Goal: Information Seeking & Learning: Learn about a topic

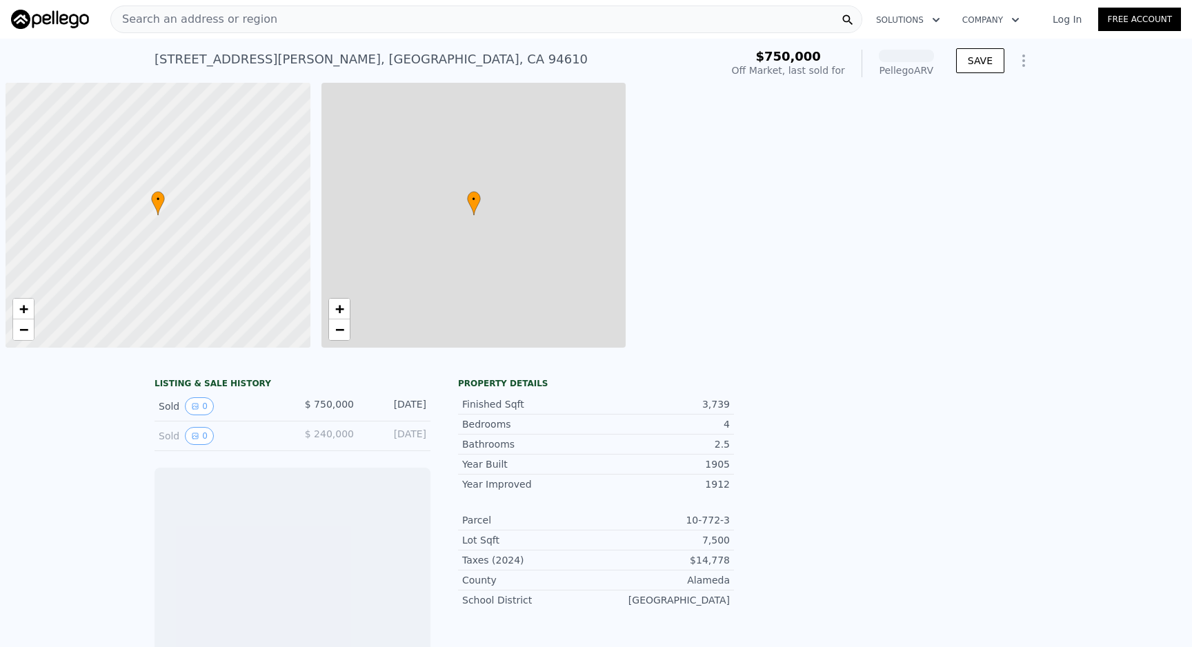
scroll to position [0, 6]
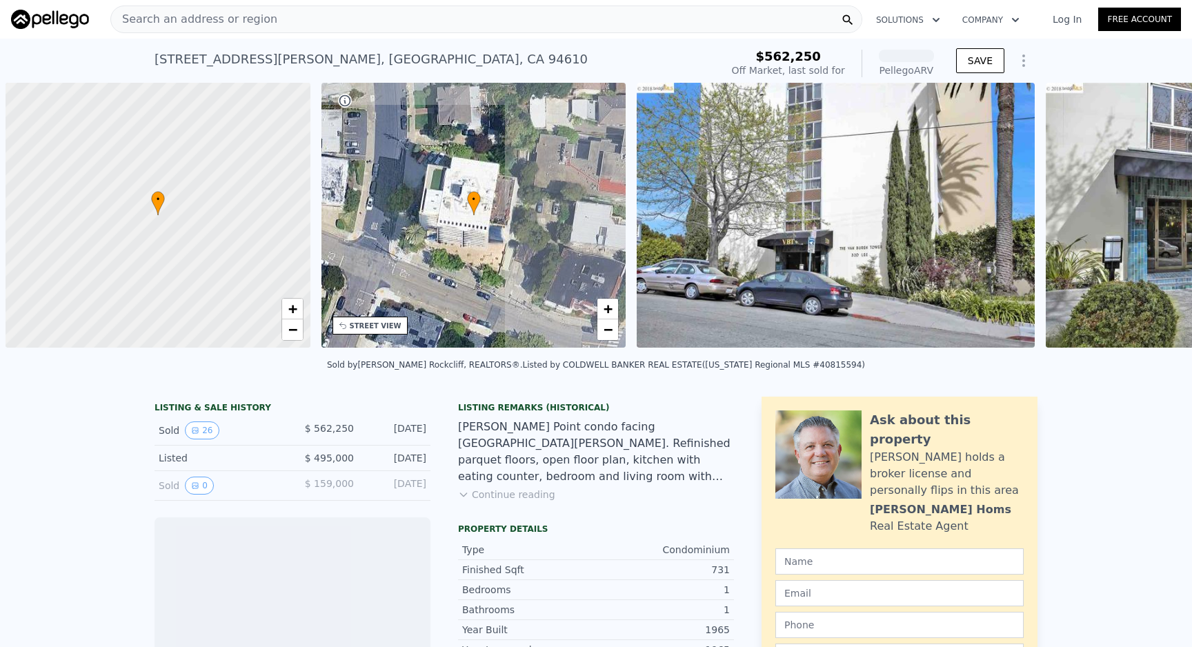
scroll to position [0, 6]
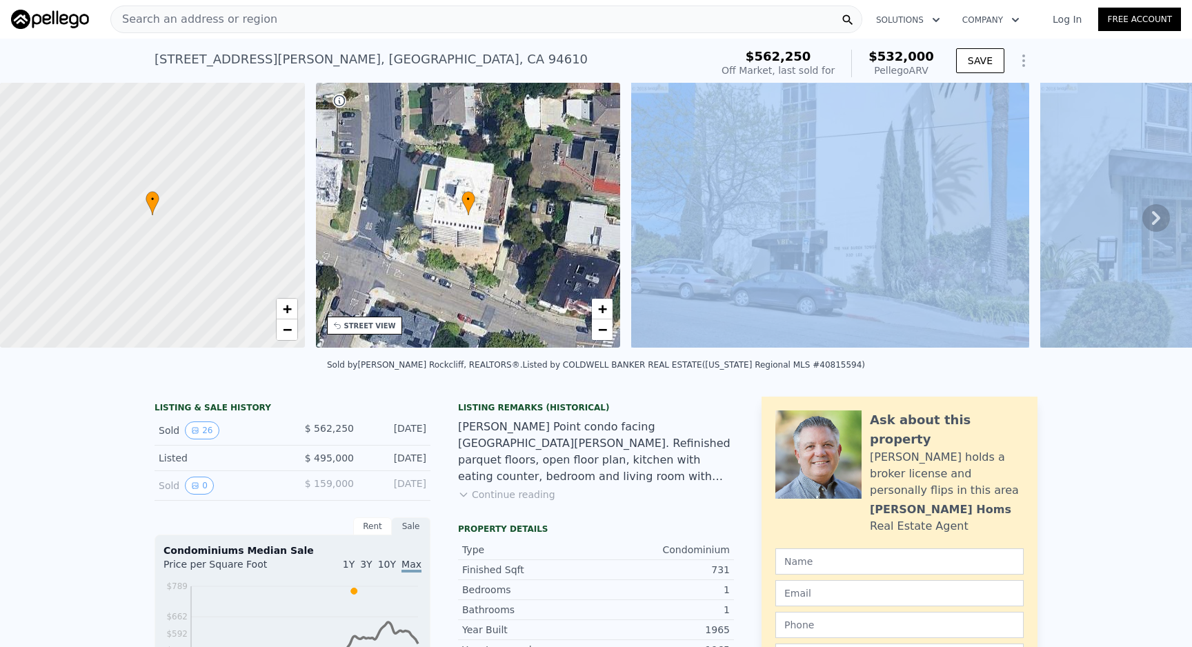
drag, startPoint x: 1035, startPoint y: 201, endPoint x: 671, endPoint y: 237, distance: 365.4
click at [680, 235] on div "• + − • + − STREET VIEW Loading... SATELLITE VIEW" at bounding box center [596, 218] width 1192 height 270
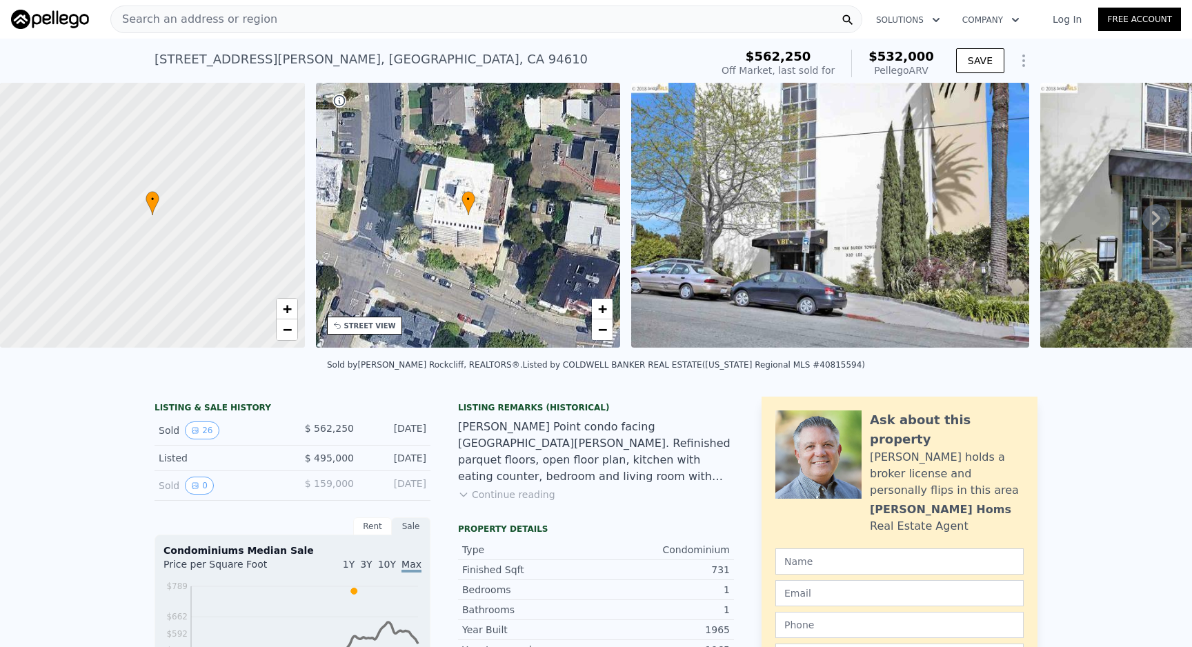
click at [1144, 215] on icon at bounding box center [1157, 218] width 28 height 28
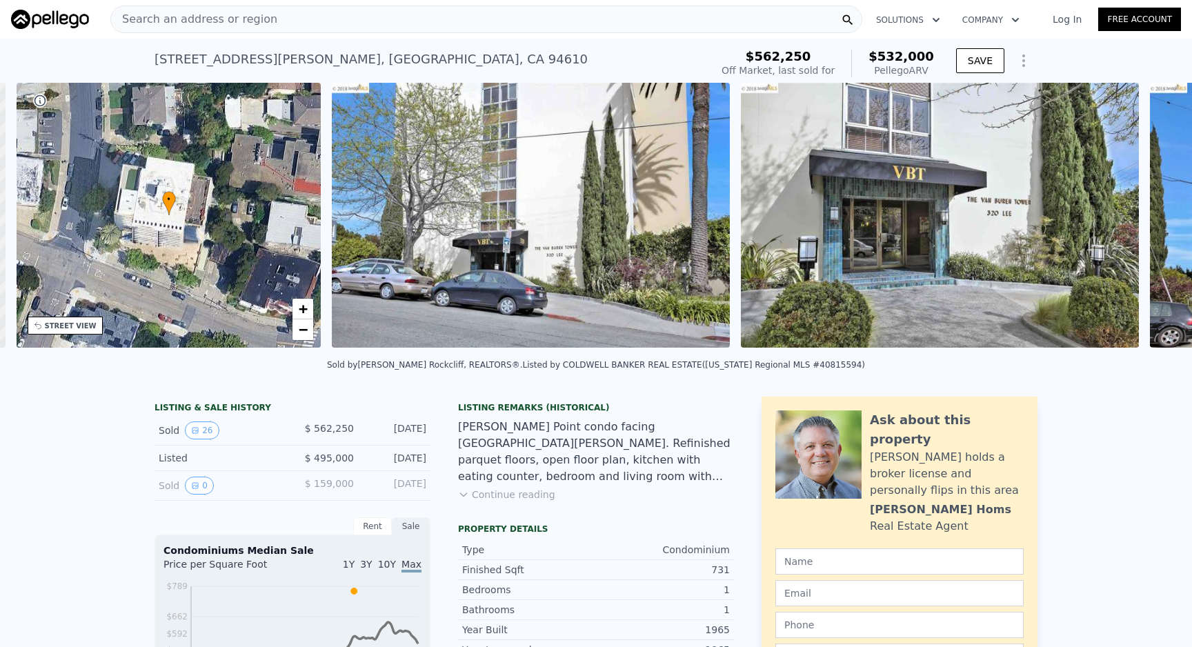
click at [1144, 215] on div "• + − • + − STREET VIEW Loading... SATELLITE VIEW" at bounding box center [596, 218] width 1192 height 270
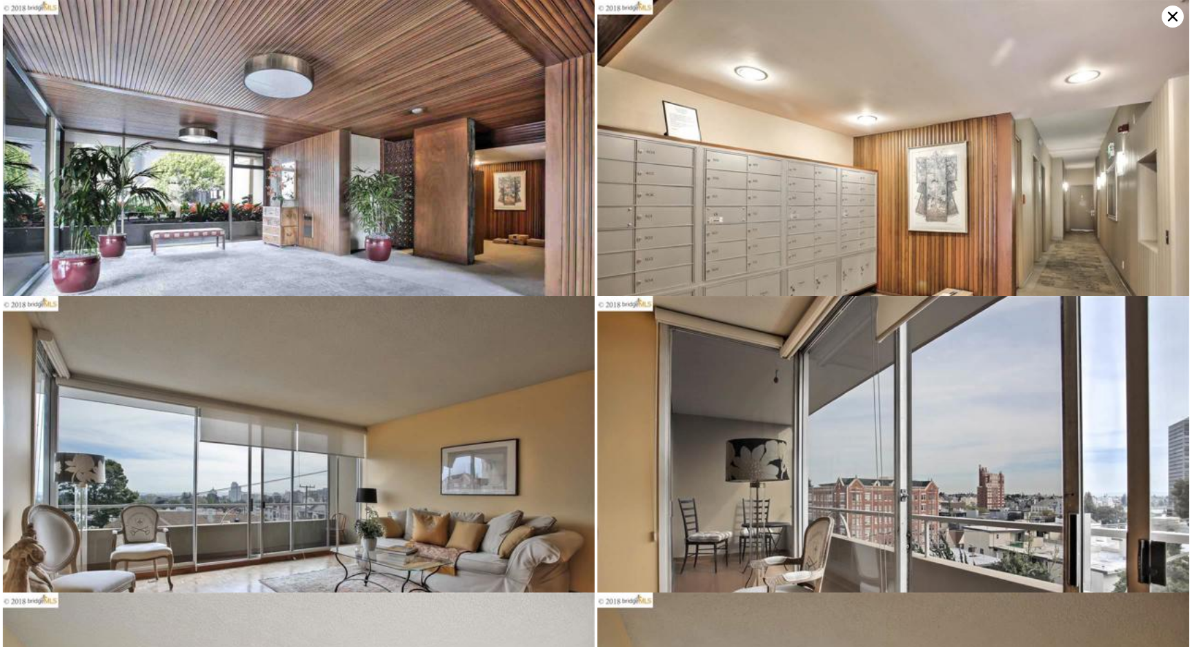
scroll to position [593, 0]
click at [638, 175] on img at bounding box center [893, 197] width 592 height 394
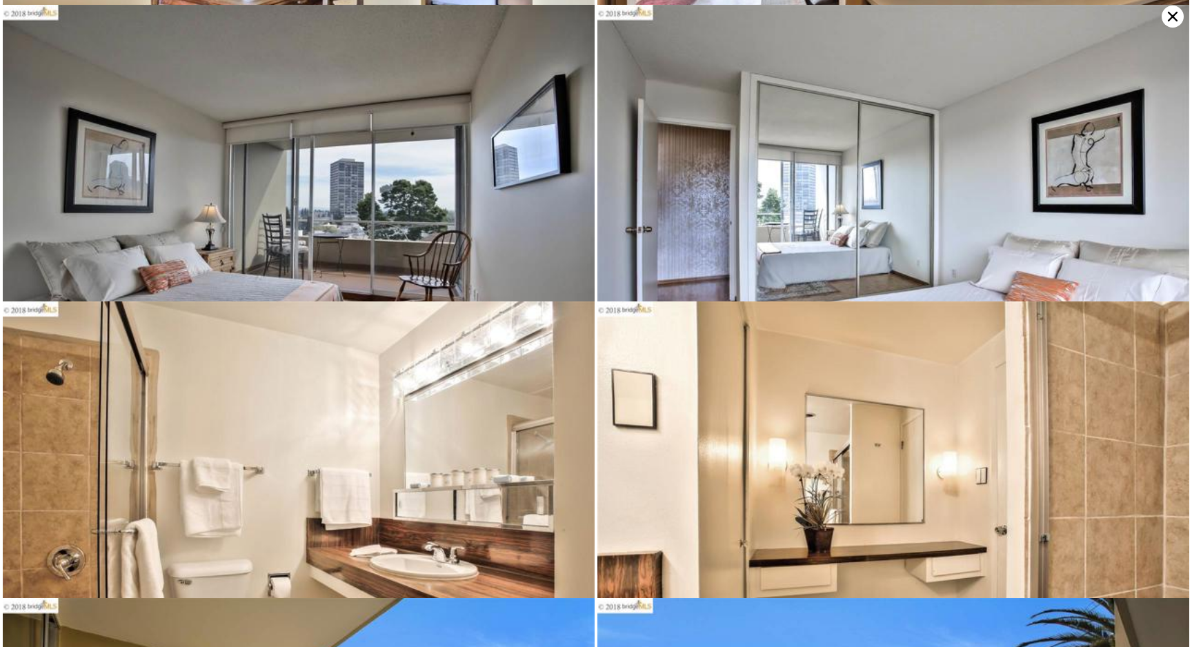
scroll to position [2077, 0]
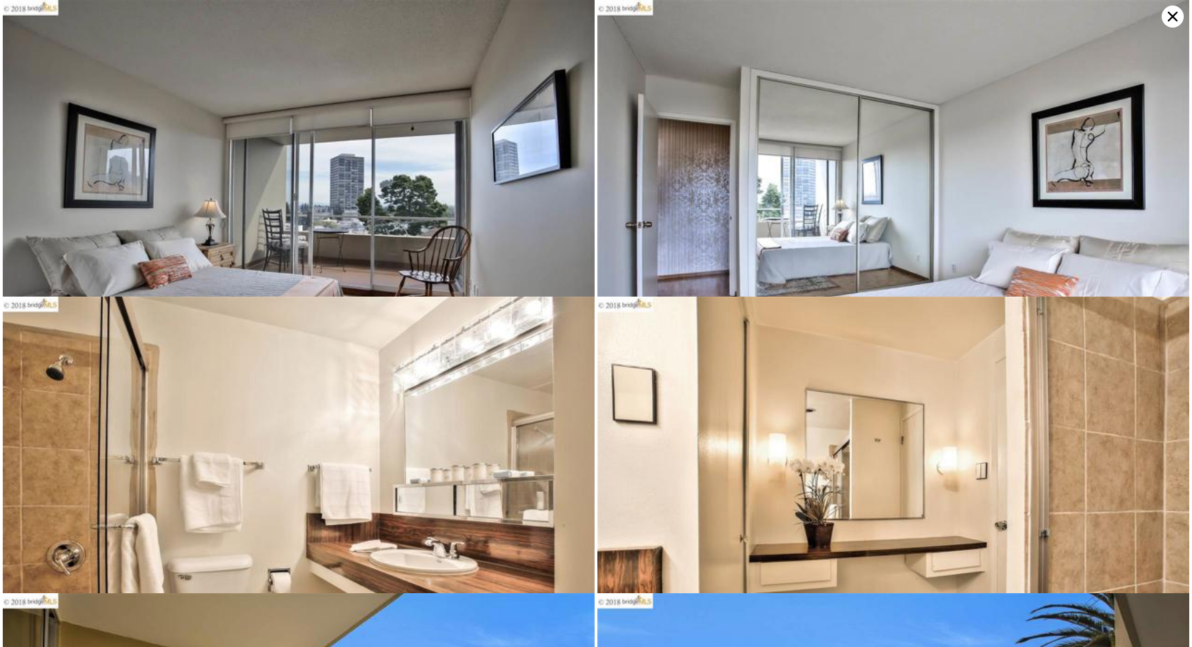
click at [492, 257] on img at bounding box center [299, 197] width 592 height 394
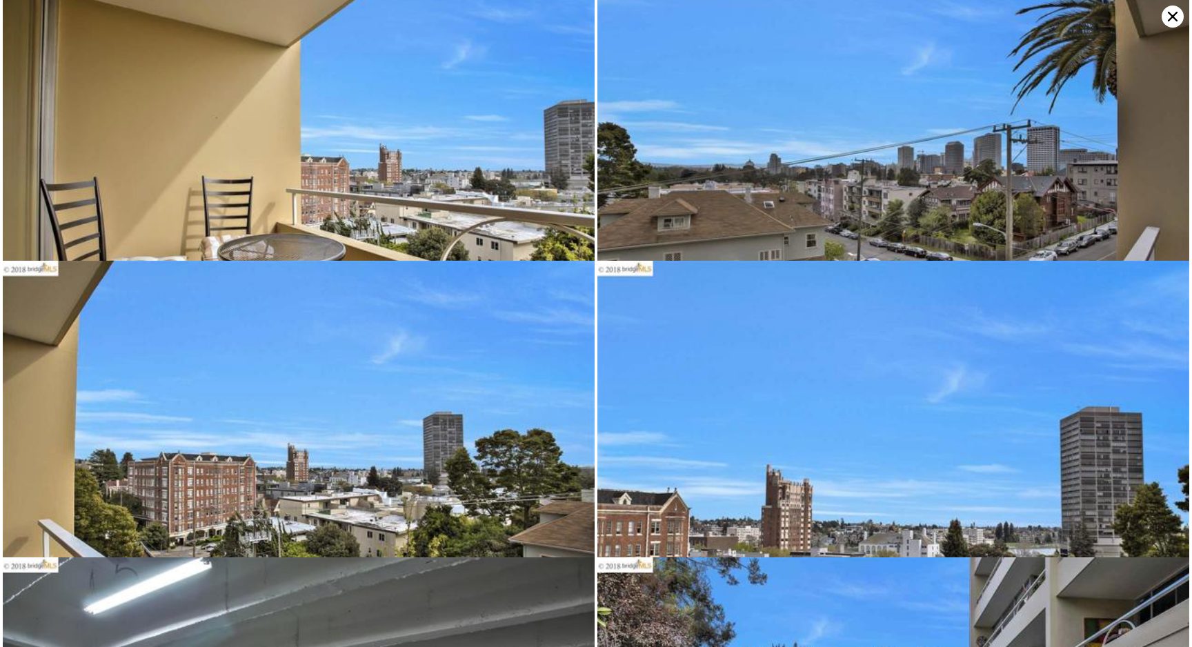
scroll to position [2704, 0]
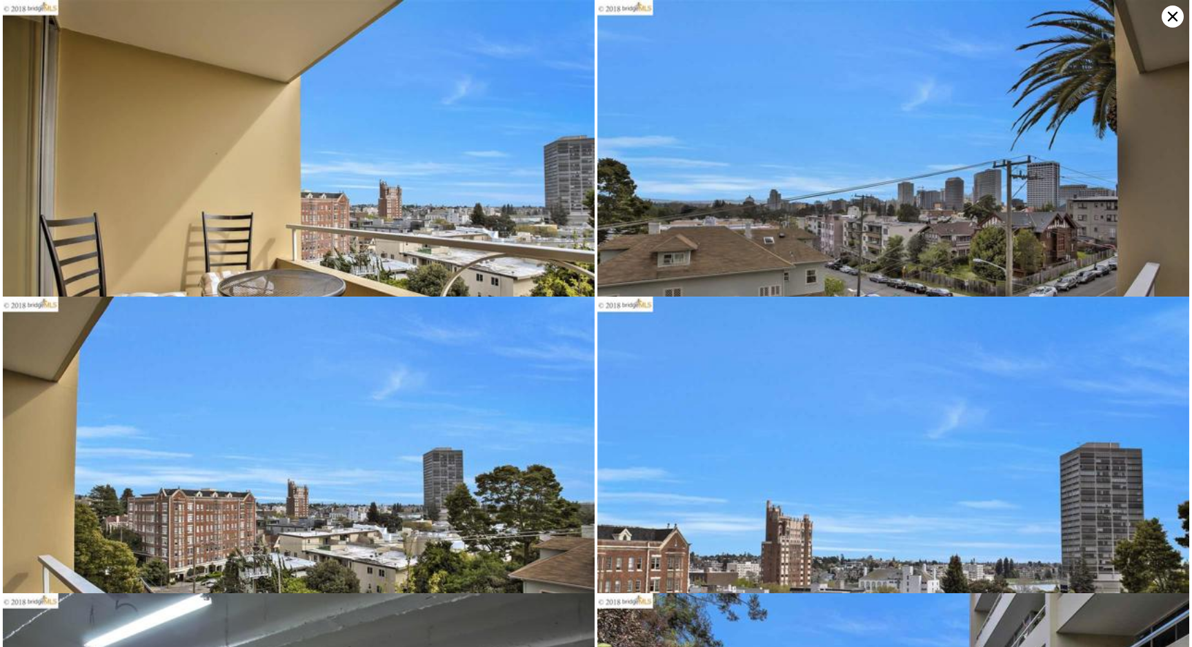
click at [488, 230] on img at bounding box center [299, 197] width 592 height 394
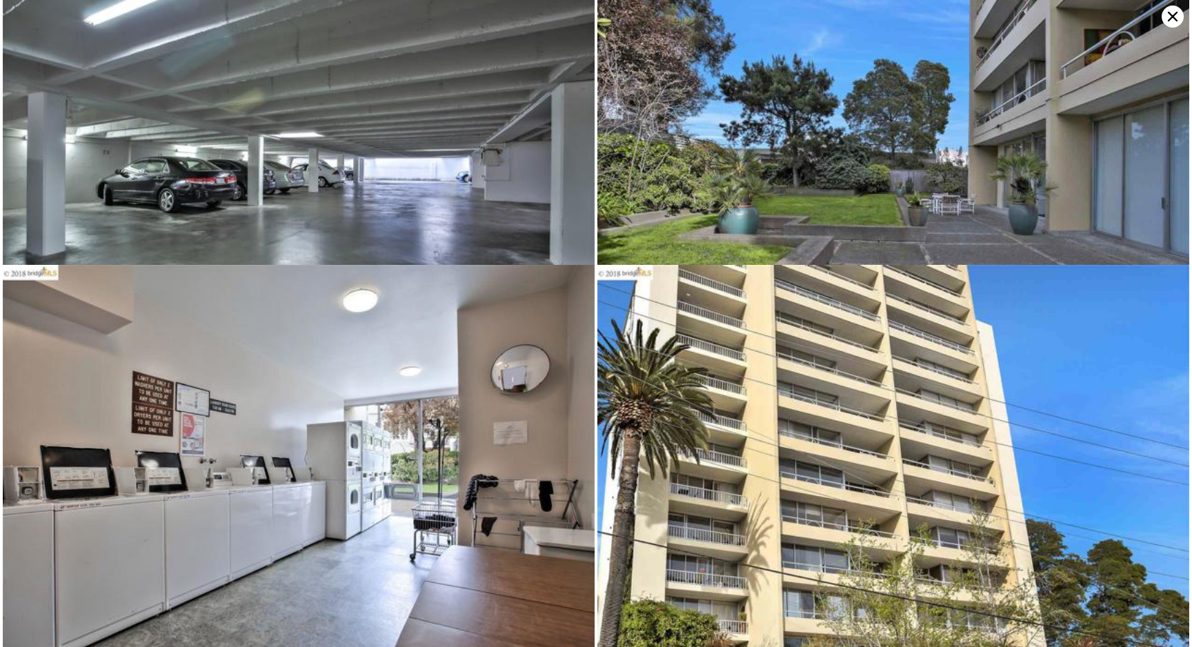
scroll to position [3307, 0]
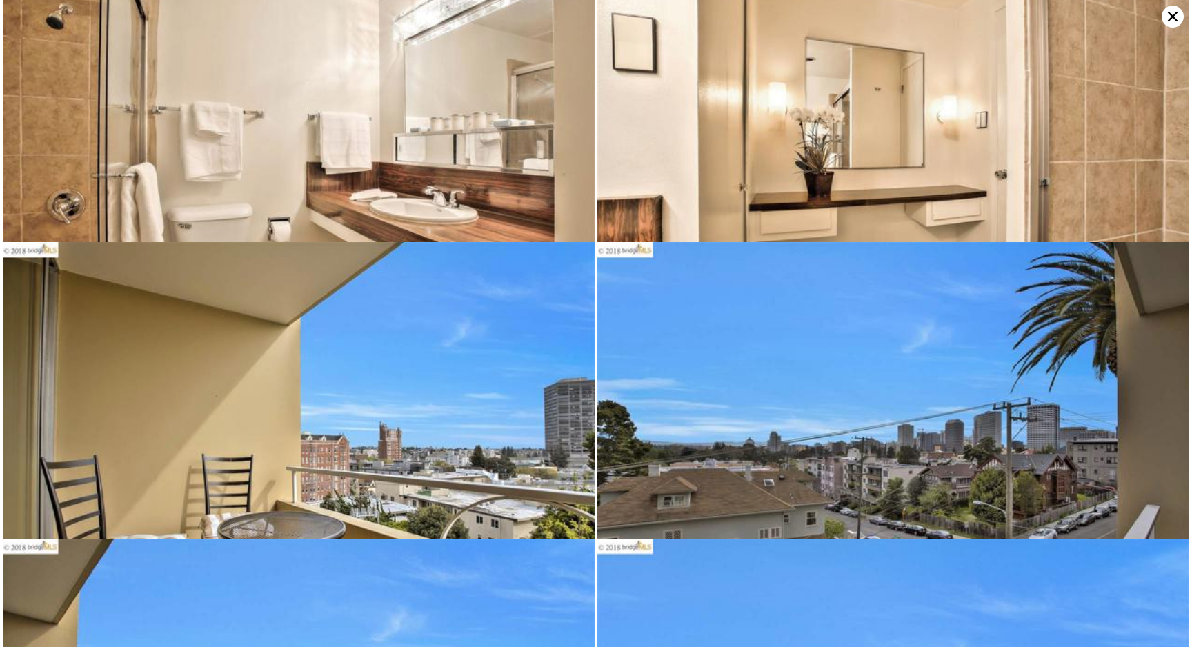
click at [446, 288] on img at bounding box center [299, 439] width 592 height 394
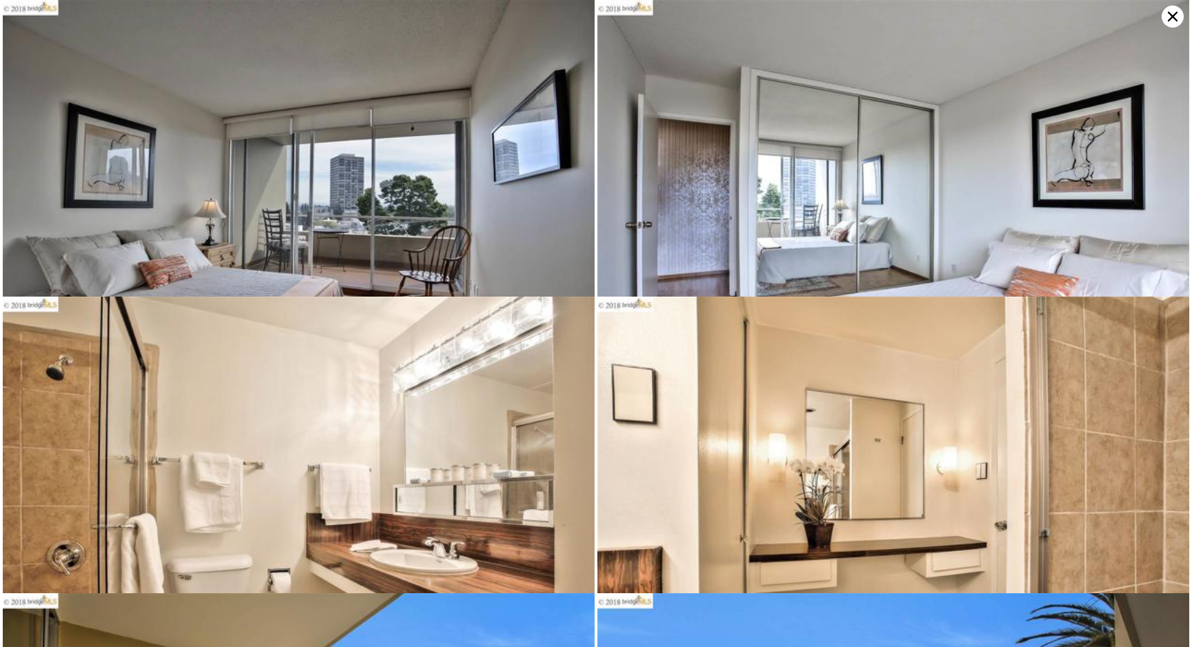
scroll to position [2077, 0]
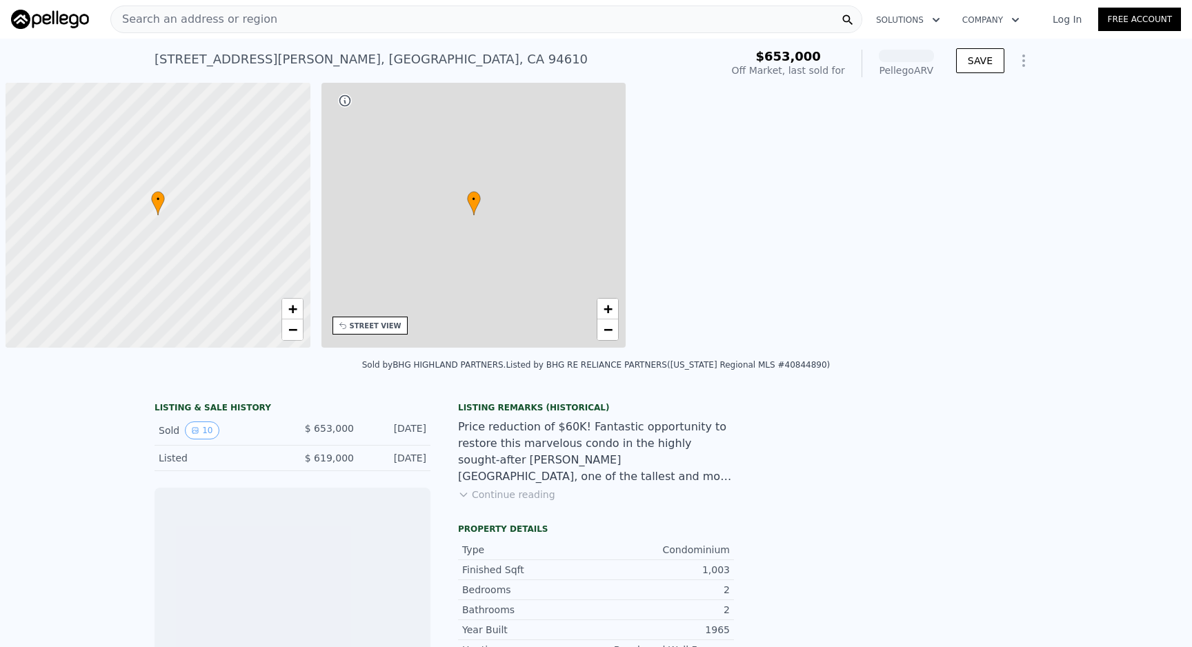
scroll to position [0, 6]
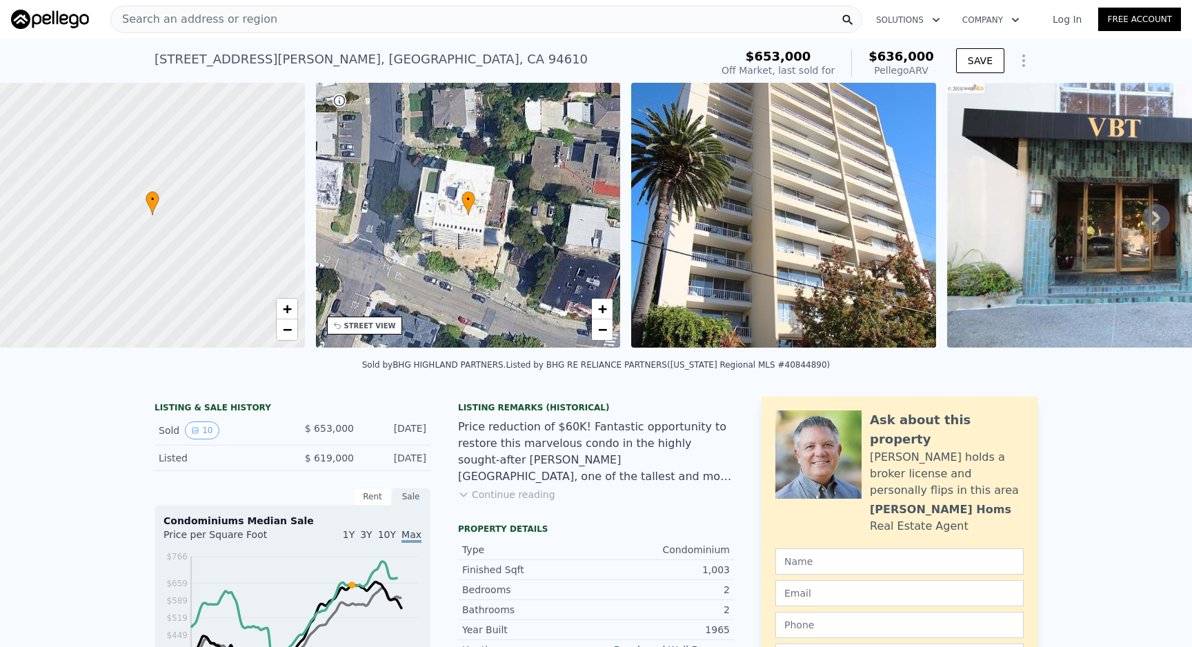
click at [860, 200] on img at bounding box center [783, 215] width 305 height 265
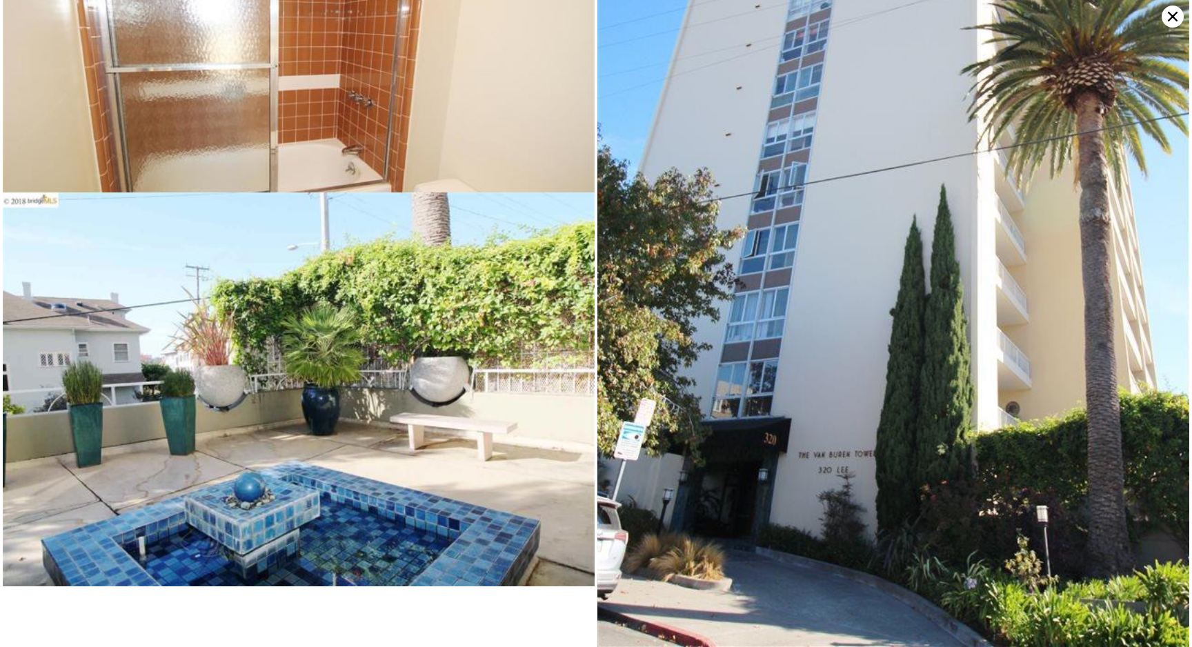
scroll to position [629, 0]
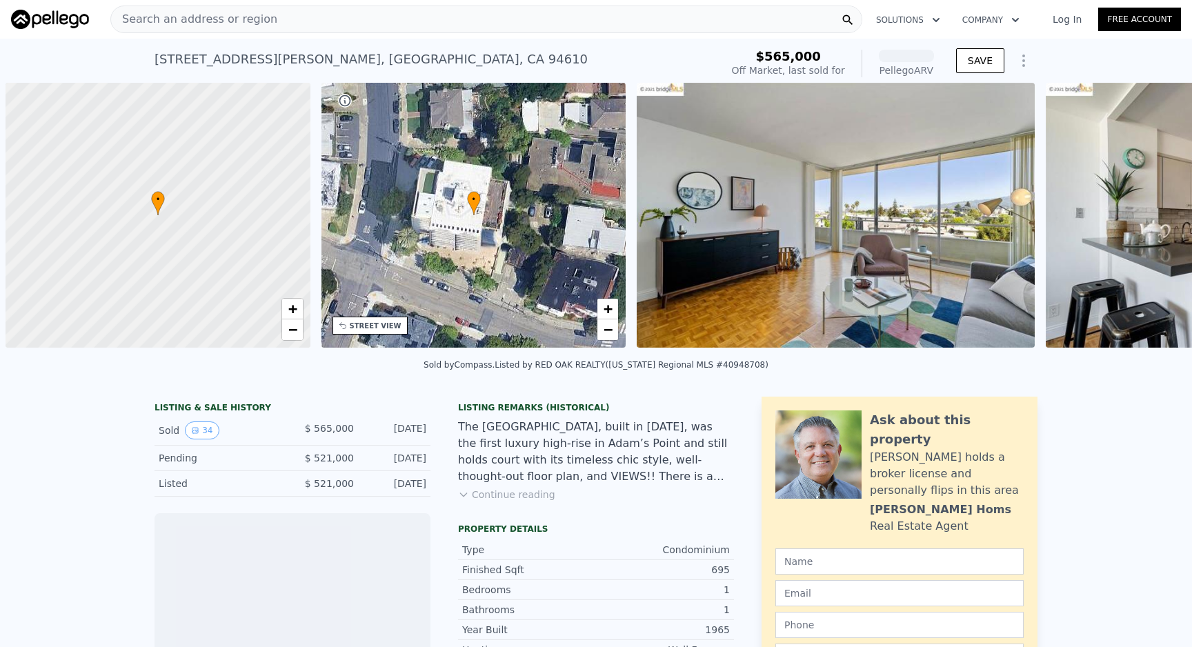
scroll to position [0, 6]
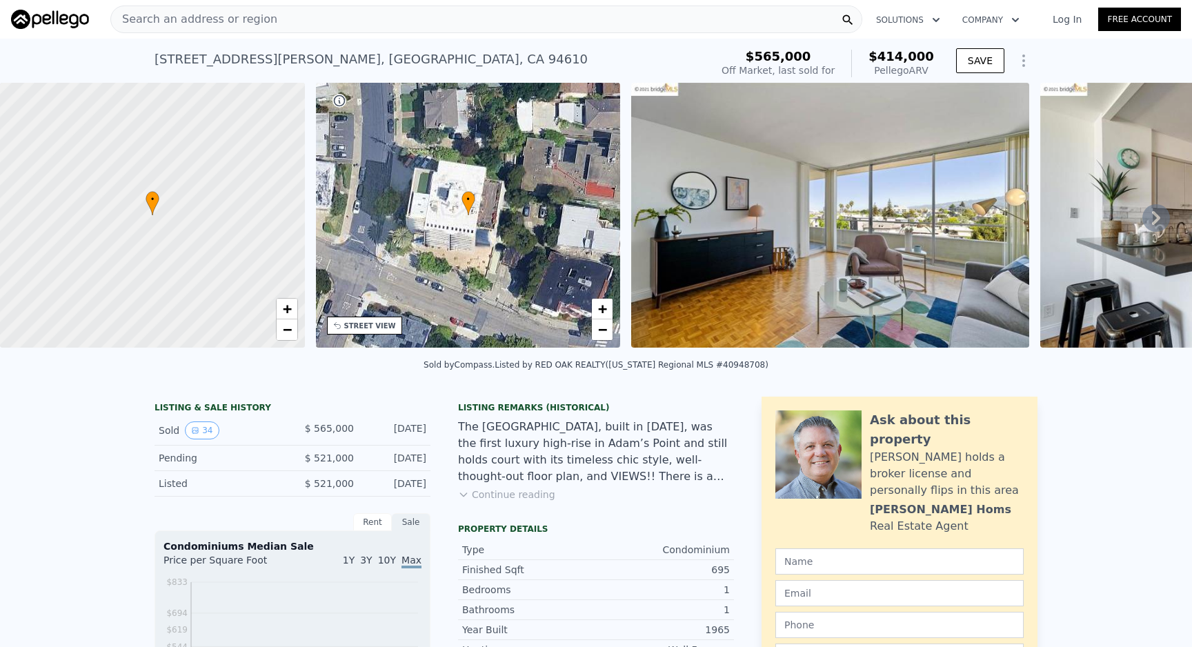
click at [725, 197] on img at bounding box center [830, 215] width 398 height 265
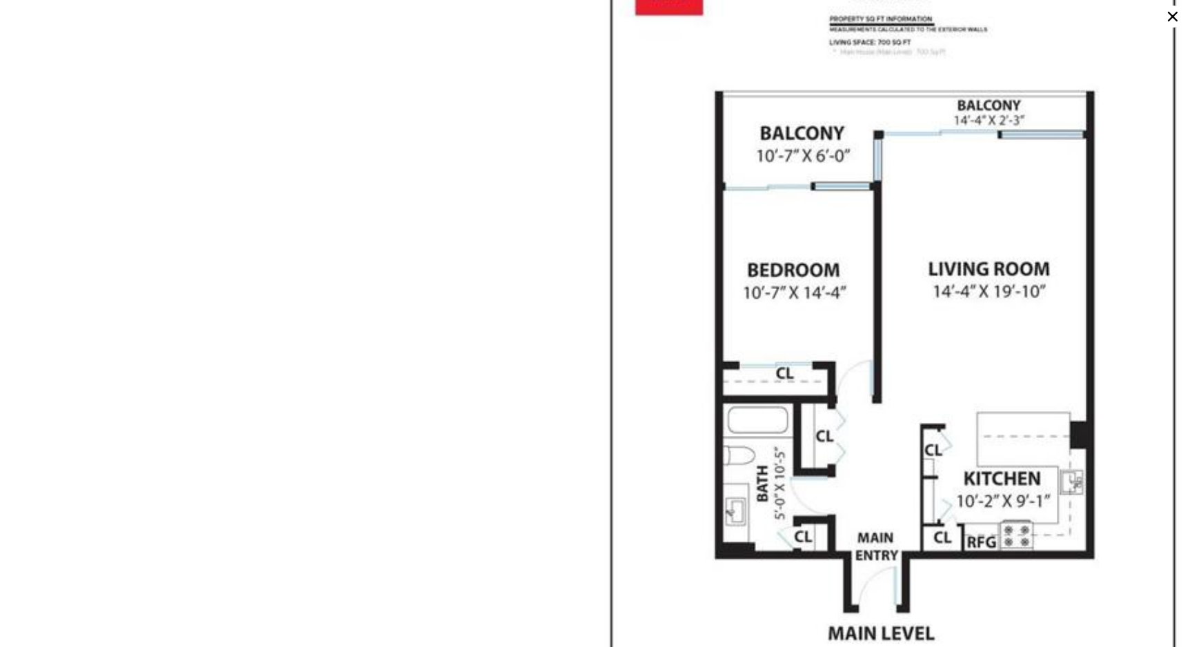
scroll to position [5162, 0]
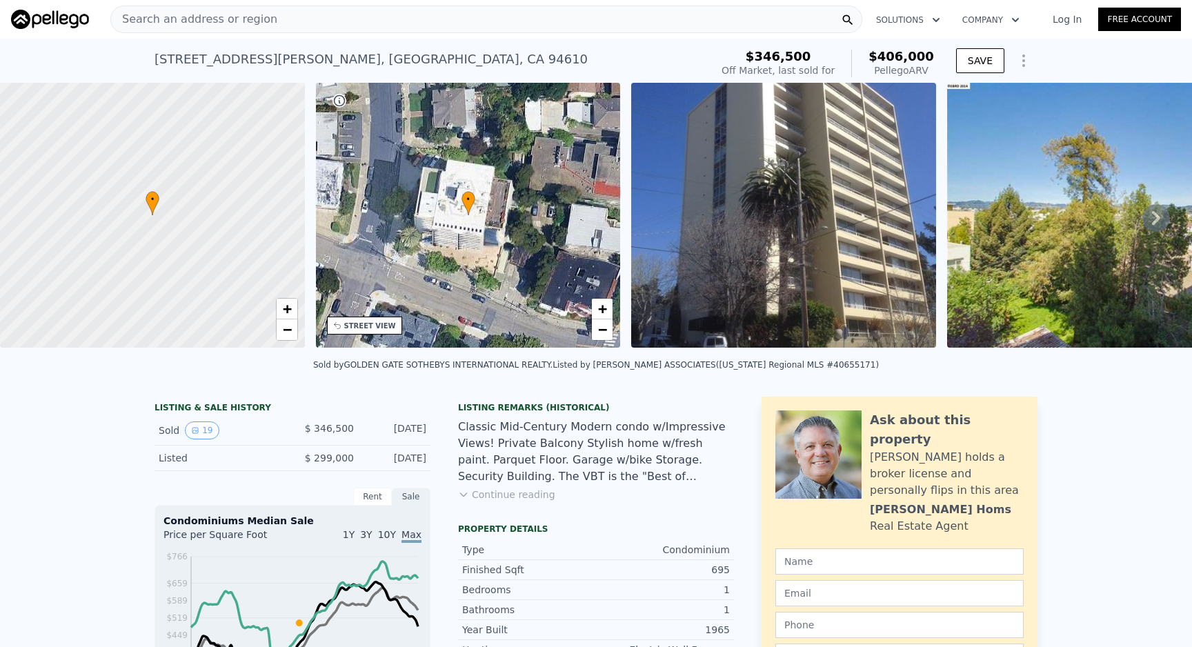
scroll to position [21, 0]
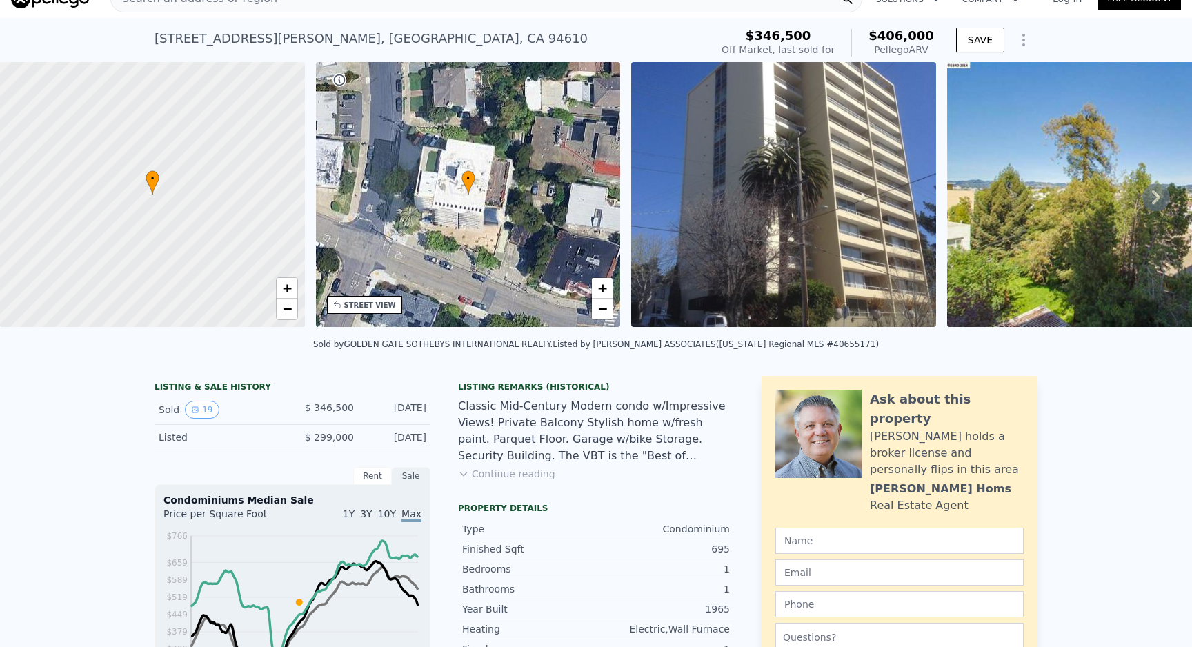
click at [858, 208] on img at bounding box center [783, 194] width 305 height 265
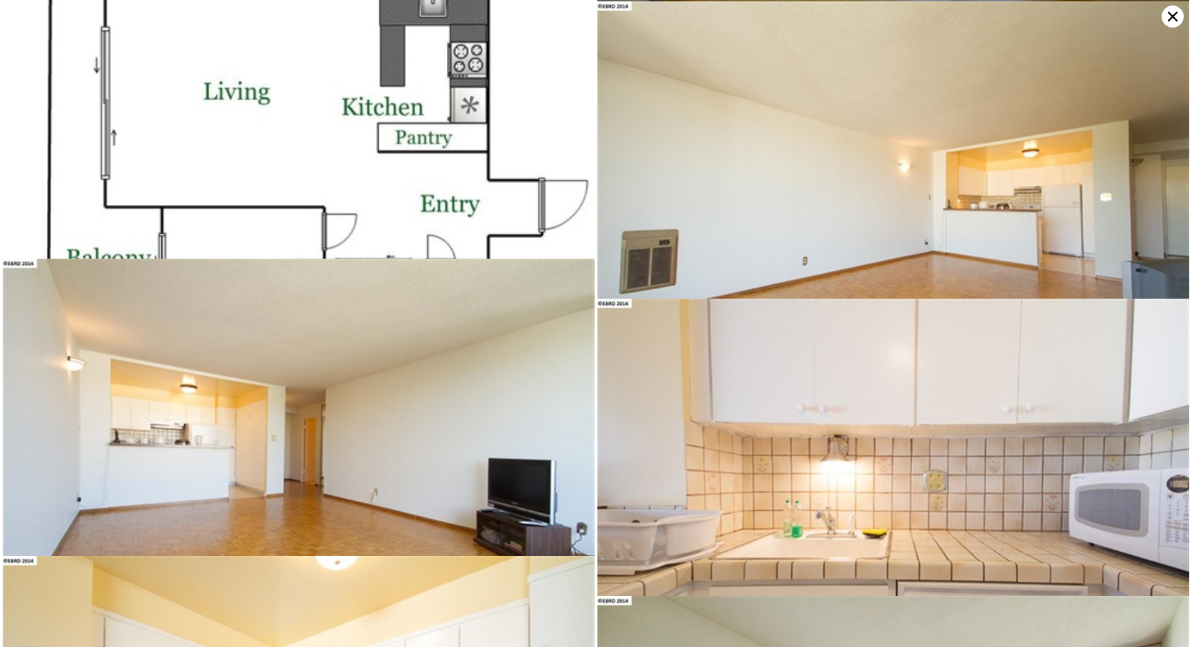
scroll to position [631, 0]
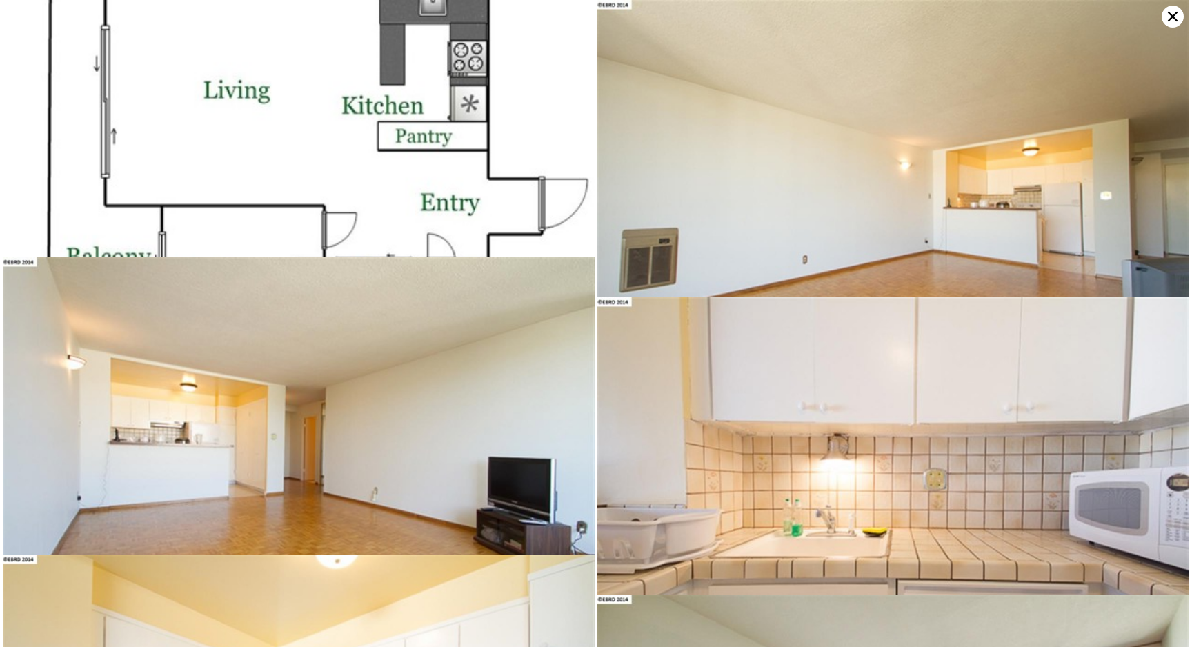
click at [424, 106] on img at bounding box center [299, 196] width 592 height 767
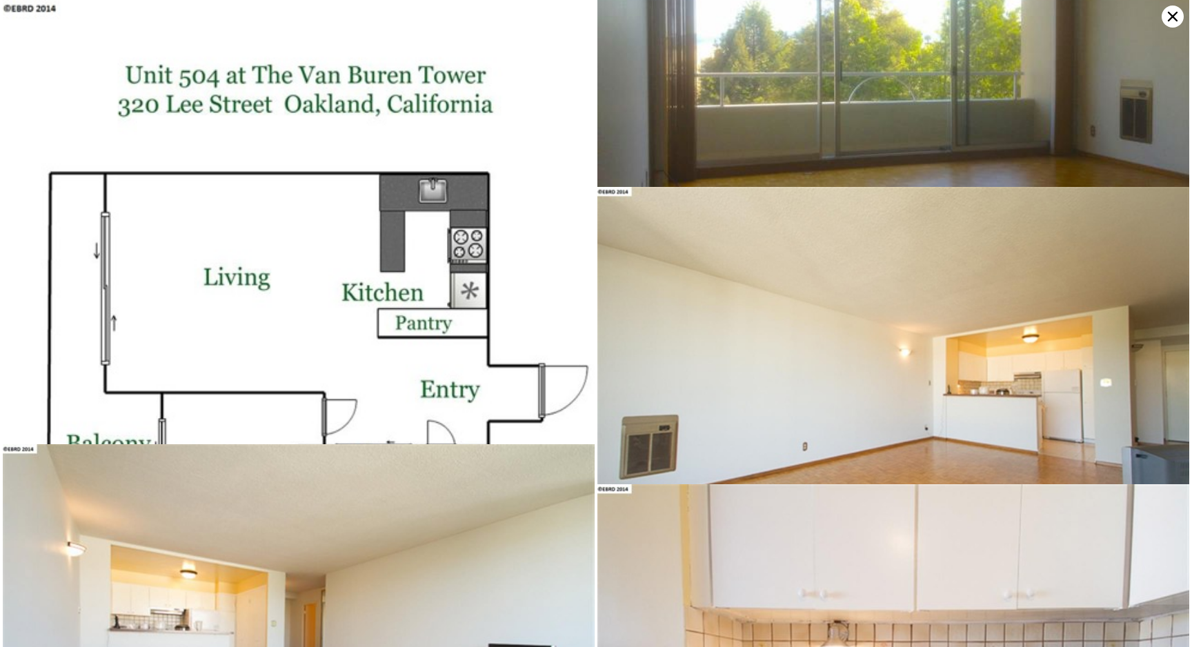
click at [463, 181] on img at bounding box center [299, 383] width 592 height 767
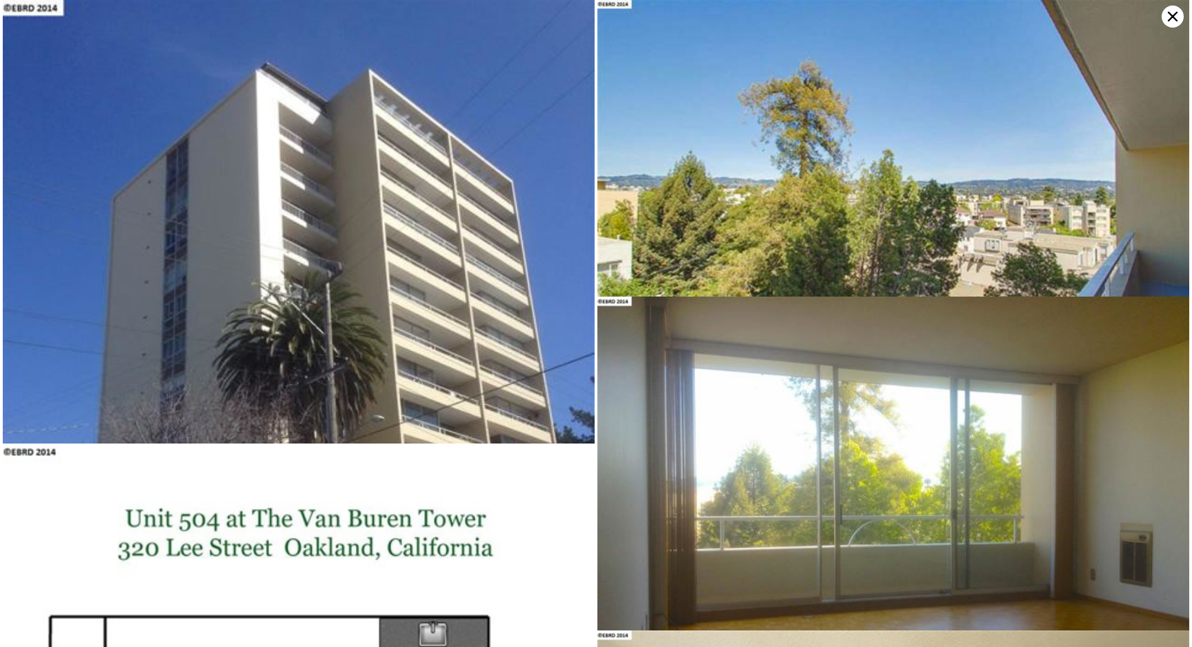
scroll to position [0, 0]
click at [1169, 17] on icon at bounding box center [1173, 17] width 22 height 22
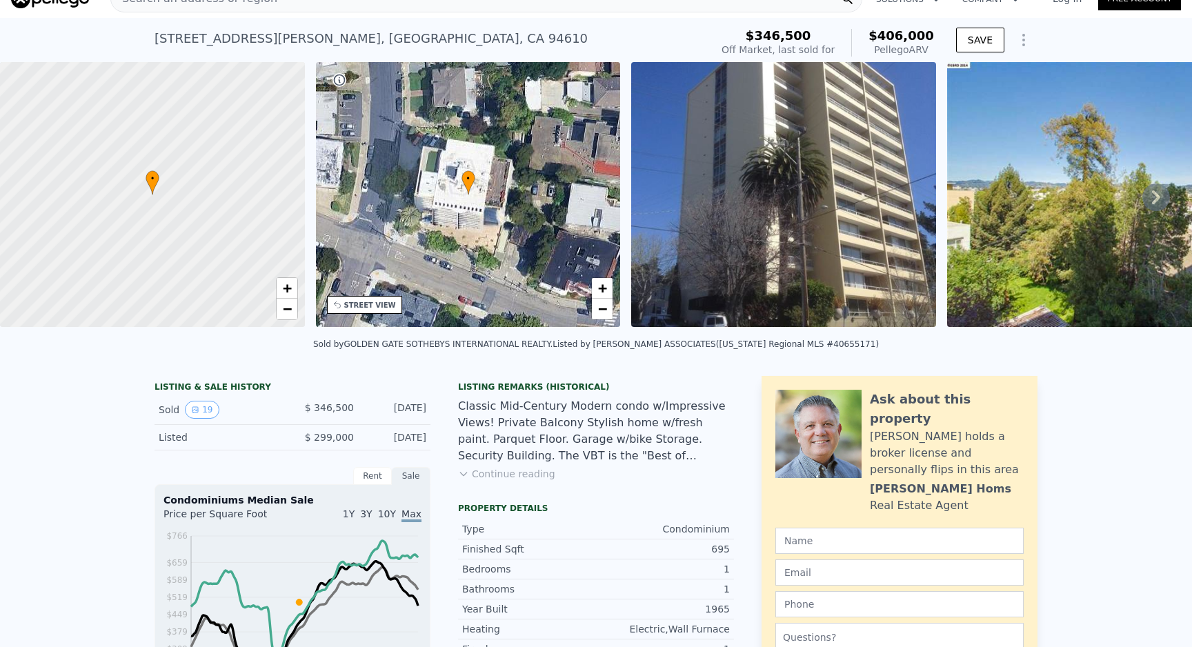
click at [836, 240] on img at bounding box center [783, 194] width 305 height 265
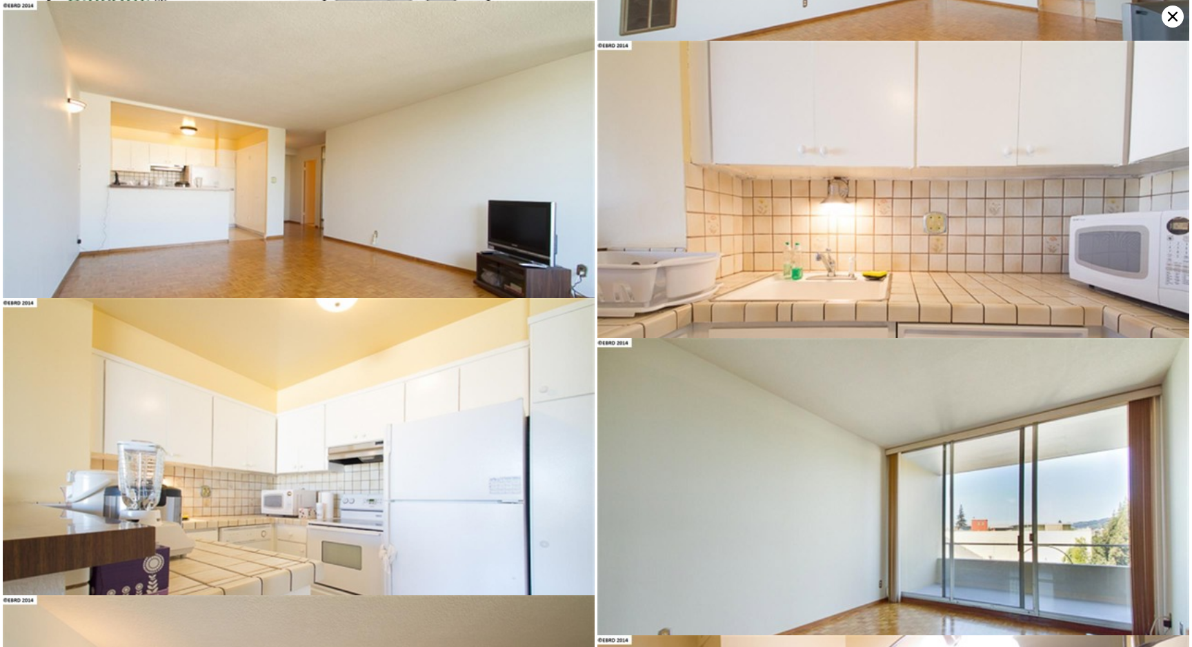
scroll to position [889, 0]
click at [531, 158] on img at bounding box center [299, 197] width 592 height 395
drag, startPoint x: 531, startPoint y: 158, endPoint x: 978, endPoint y: 3, distance: 473.3
click at [0, 0] on div at bounding box center [596, 323] width 1192 height 647
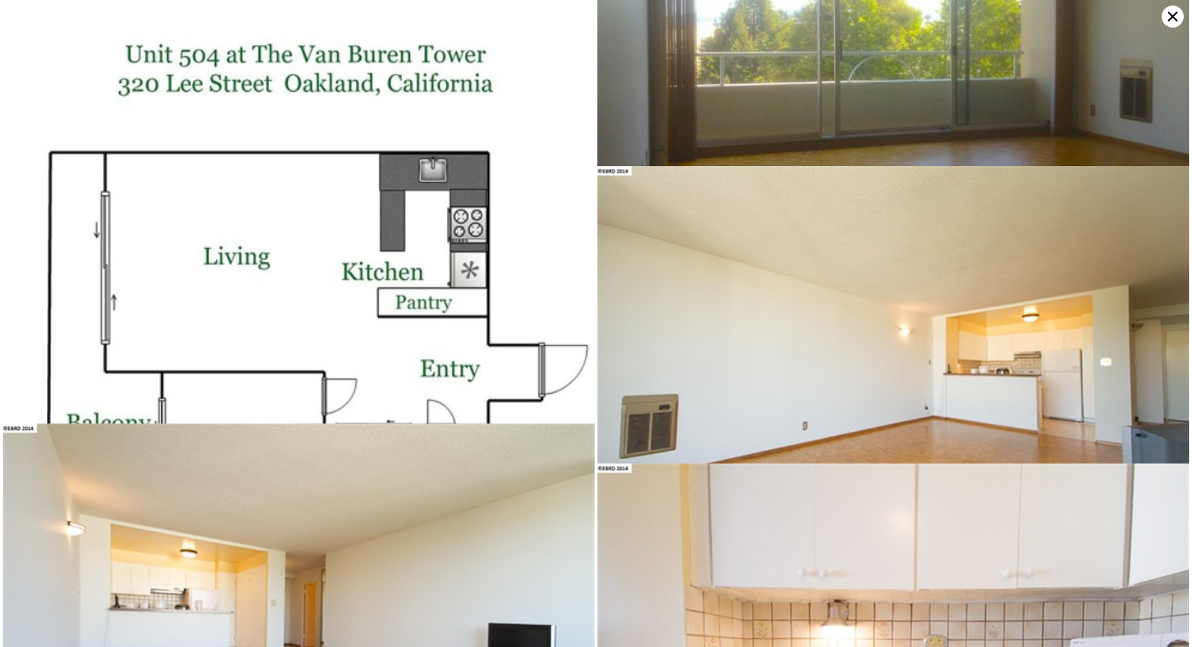
click at [413, 247] on img at bounding box center [299, 362] width 592 height 767
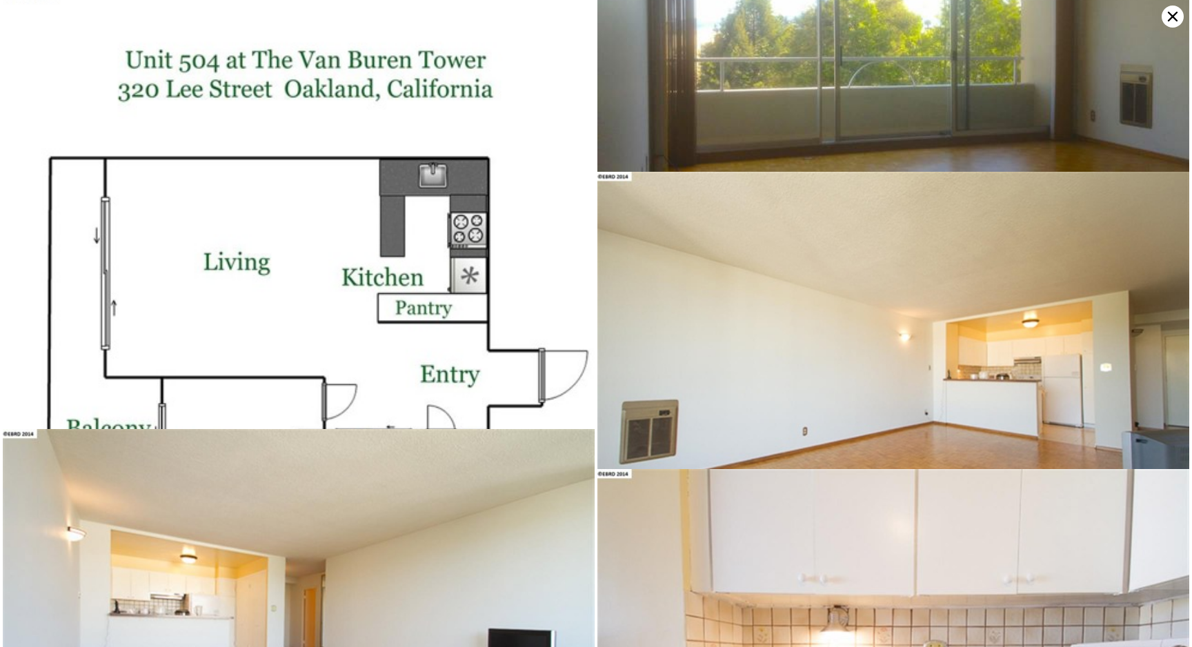
scroll to position [444, 0]
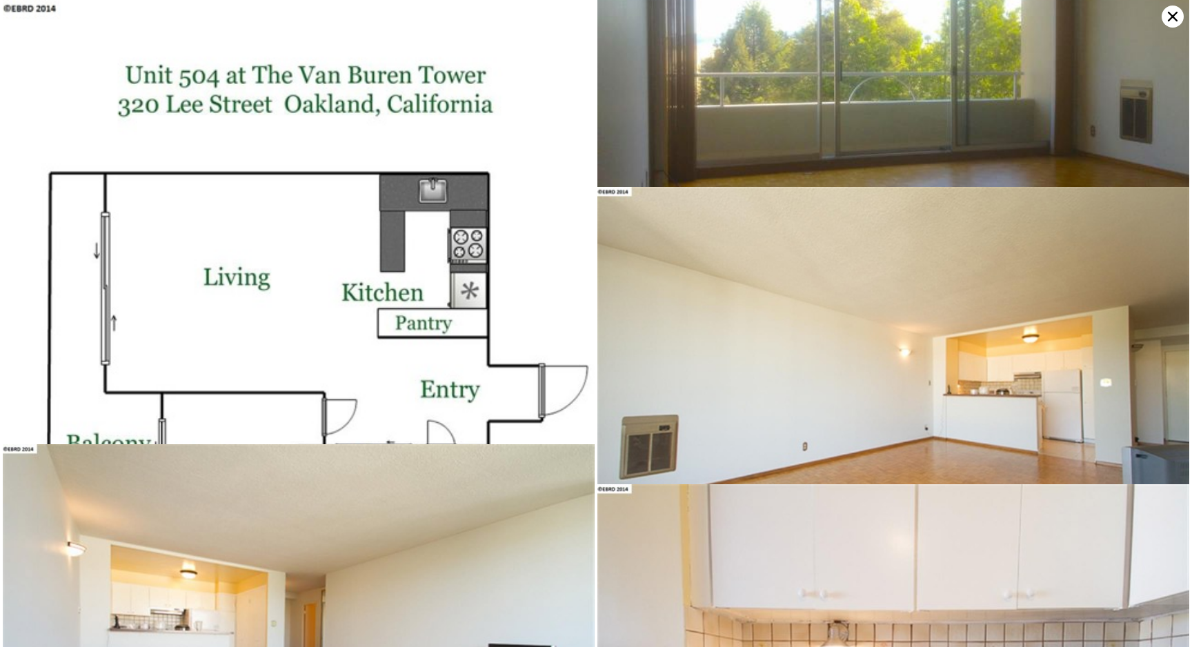
click at [0, 0] on div at bounding box center [596, 323] width 1192 height 647
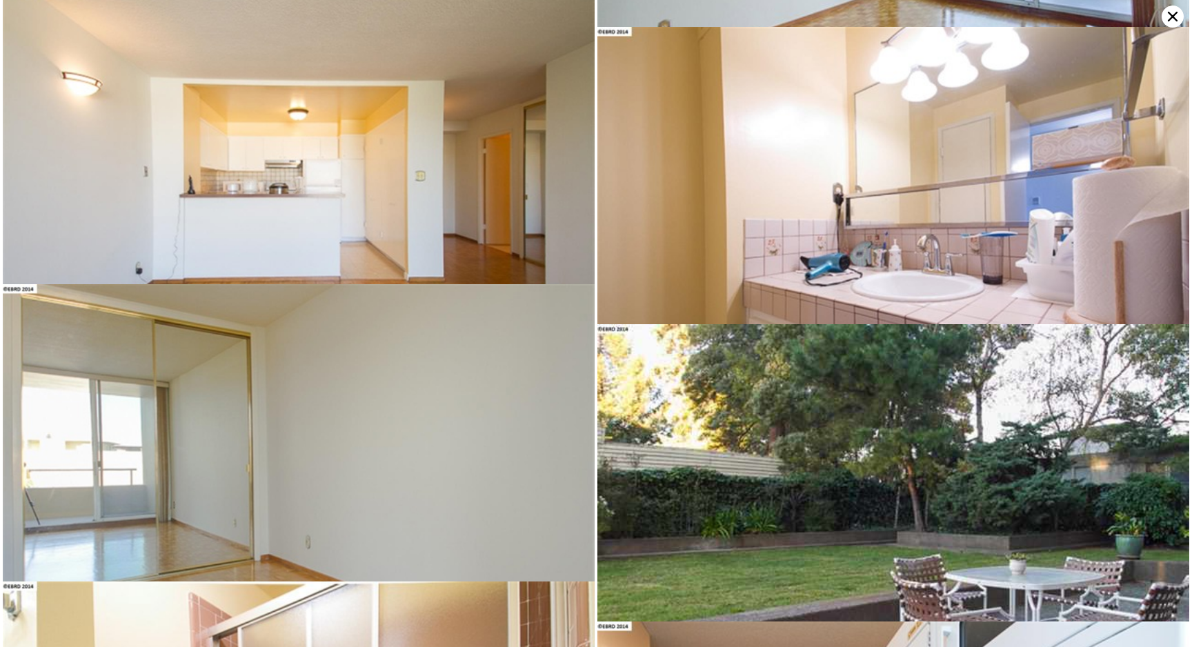
scroll to position [1485, 0]
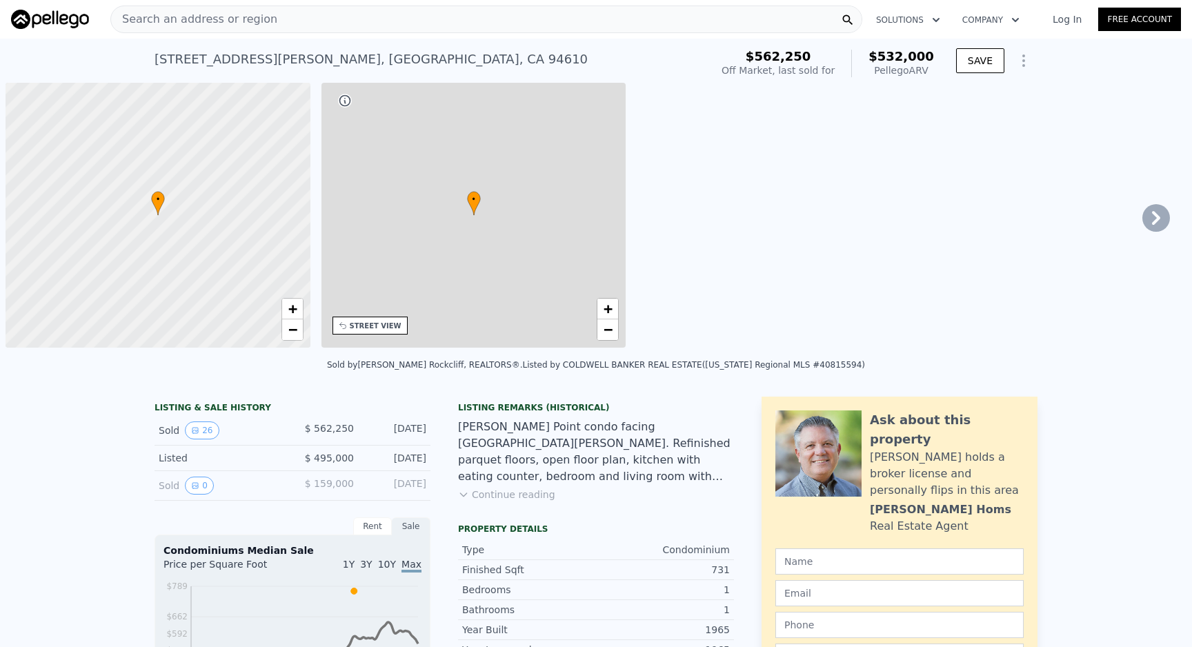
scroll to position [0, 6]
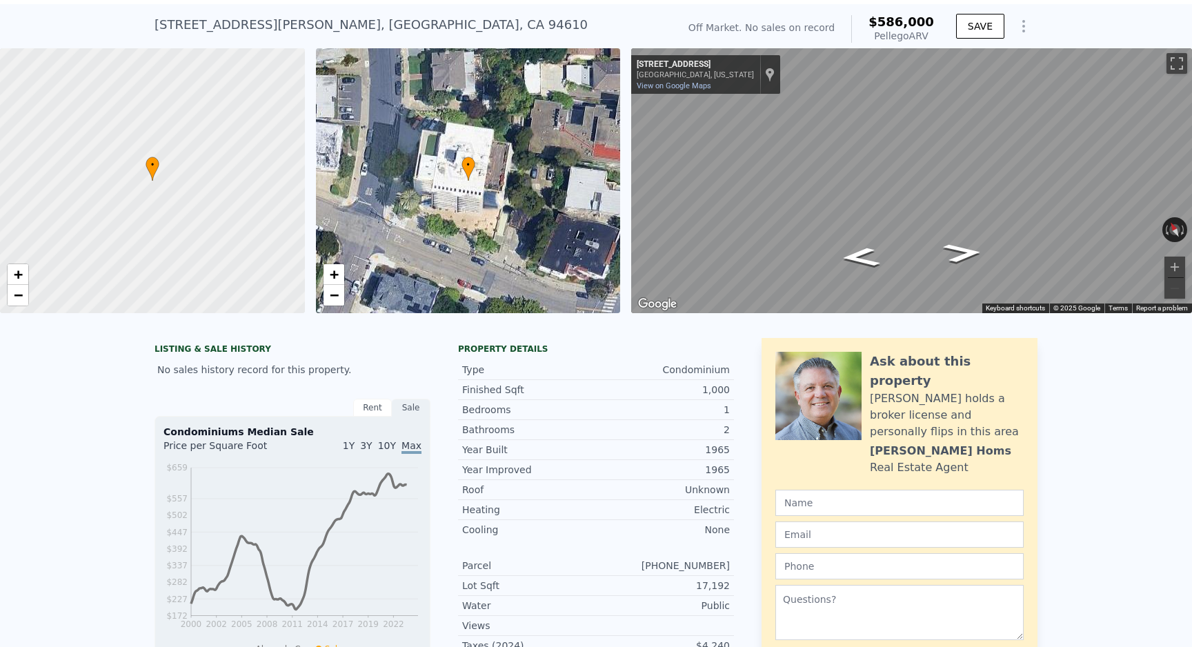
scroll to position [49, 0]
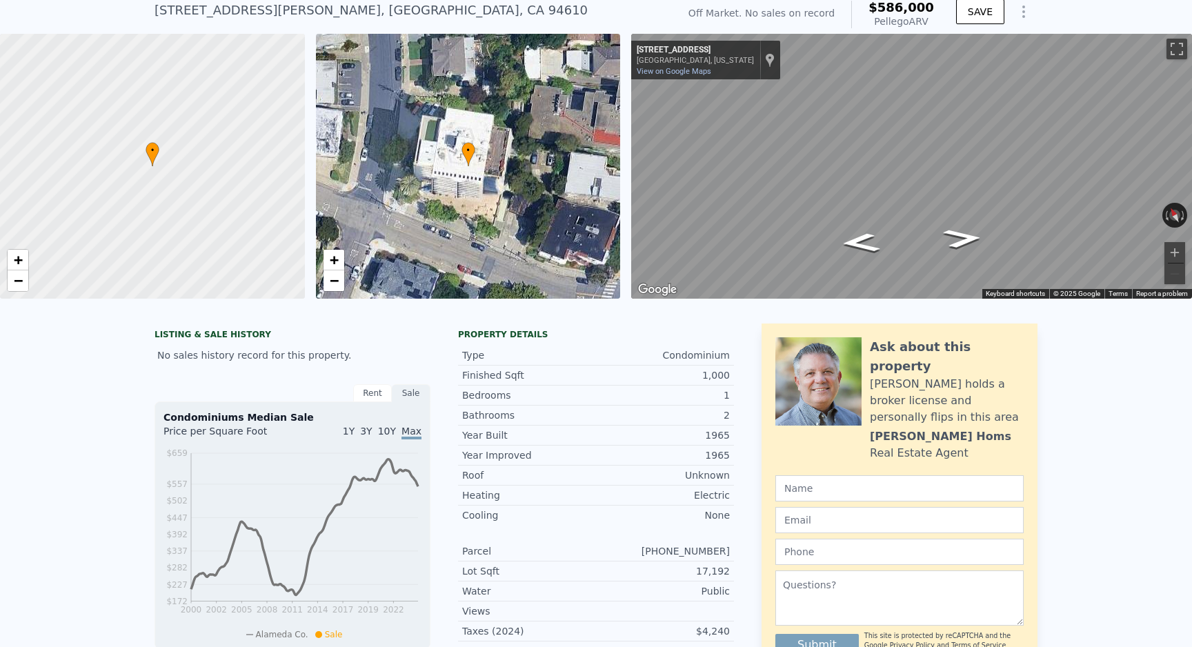
click at [533, 229] on div "• + −" at bounding box center [468, 166] width 305 height 265
click at [239, 170] on div at bounding box center [153, 167] width 366 height 318
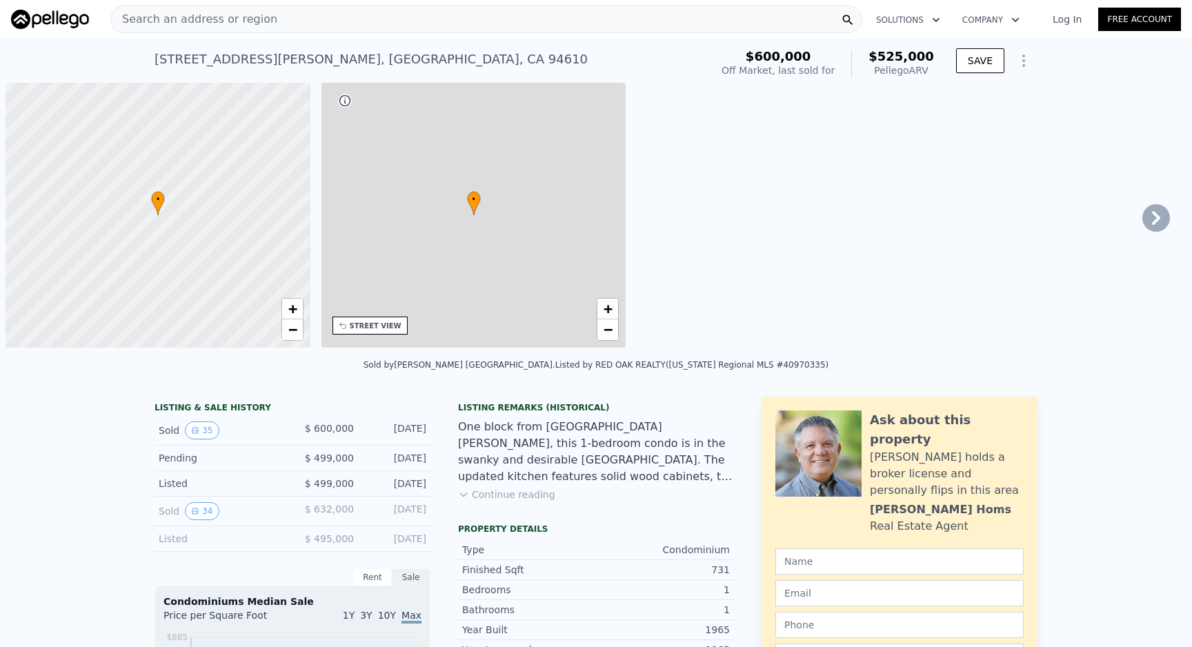
scroll to position [0, 6]
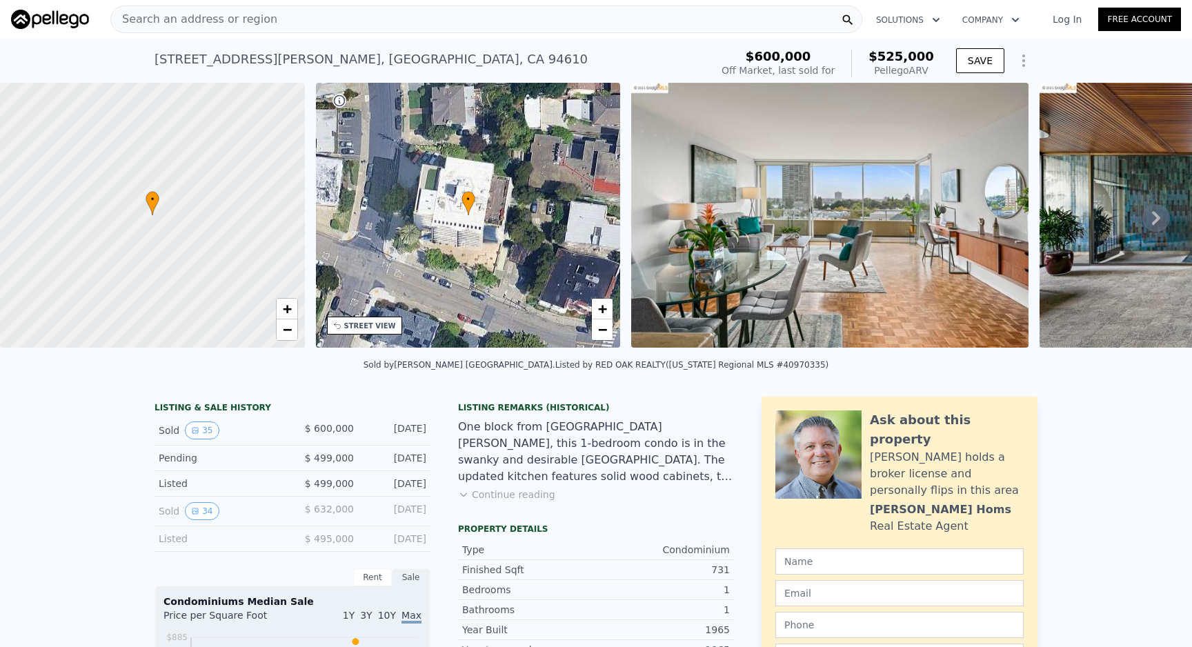
click at [898, 245] on img at bounding box center [829, 215] width 397 height 265
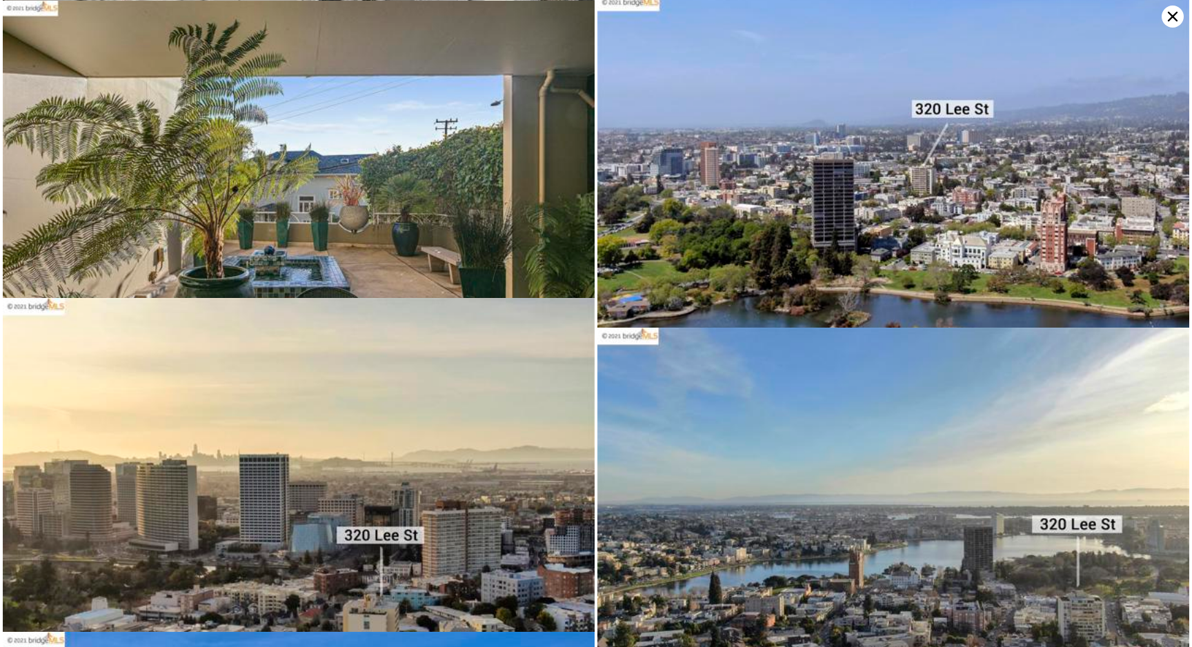
scroll to position [4166, 0]
